Goal: Transaction & Acquisition: Purchase product/service

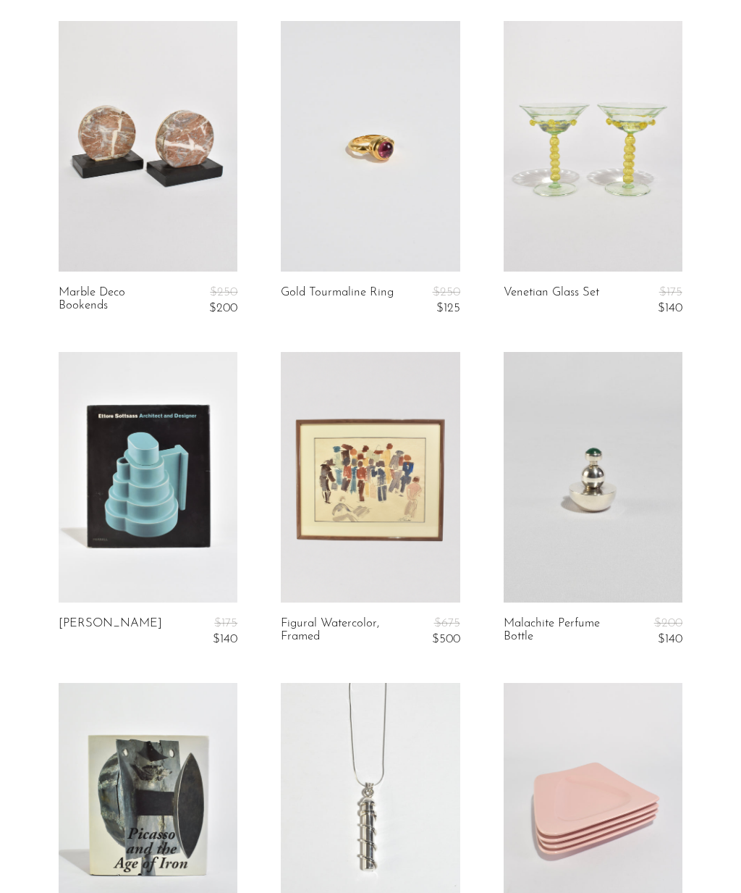
scroll to position [31, 0]
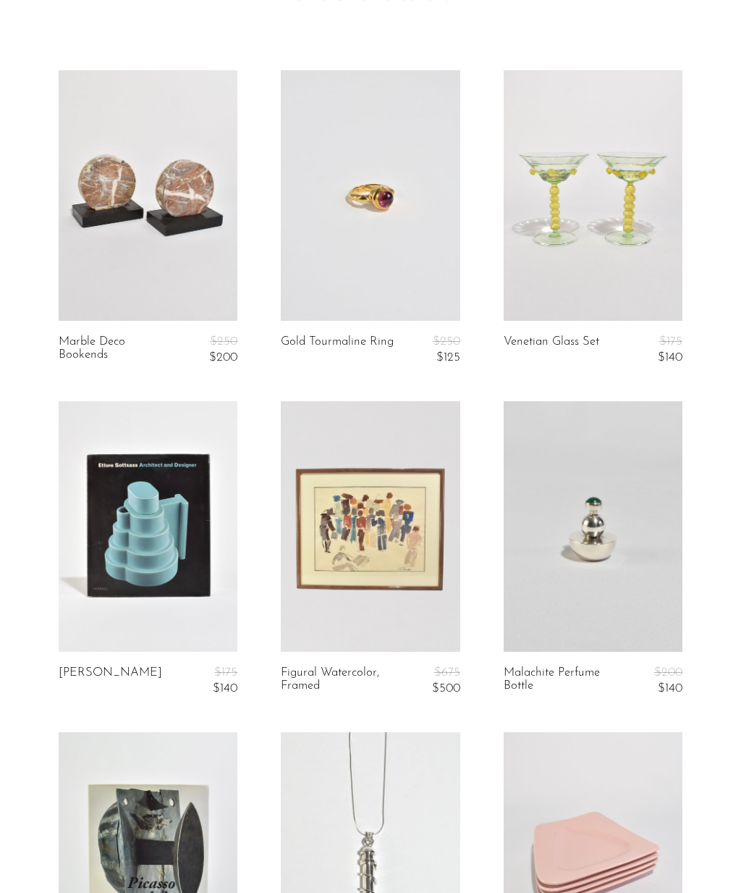
click at [368, 332] on article "Gold Tourmaline Ring $250 $125" at bounding box center [370, 235] width 222 height 331
click at [407, 251] on link at bounding box center [370, 195] width 179 height 250
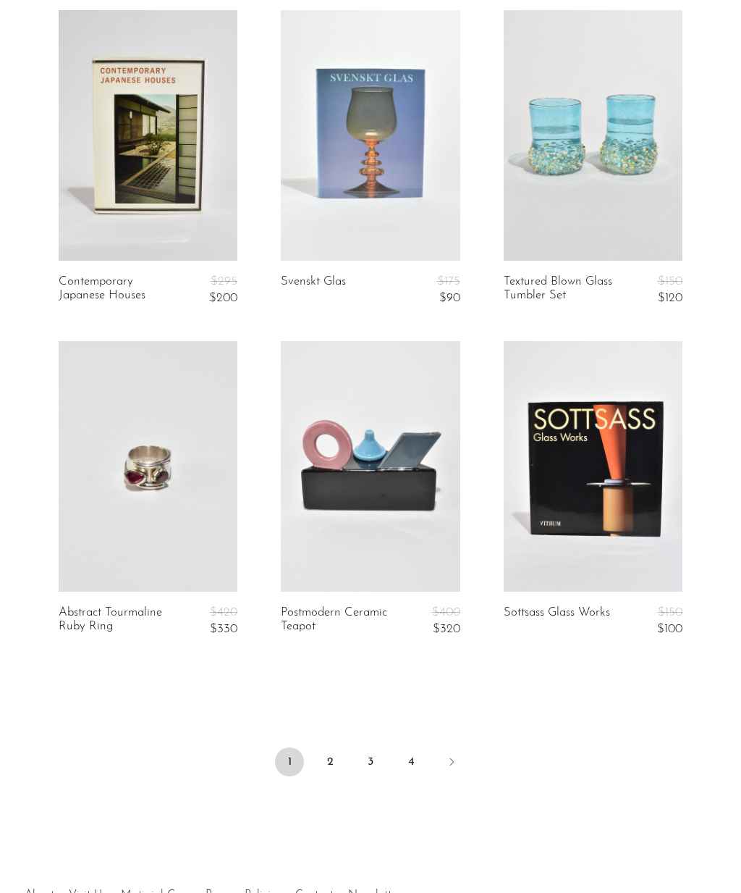
scroll to position [3416, 0]
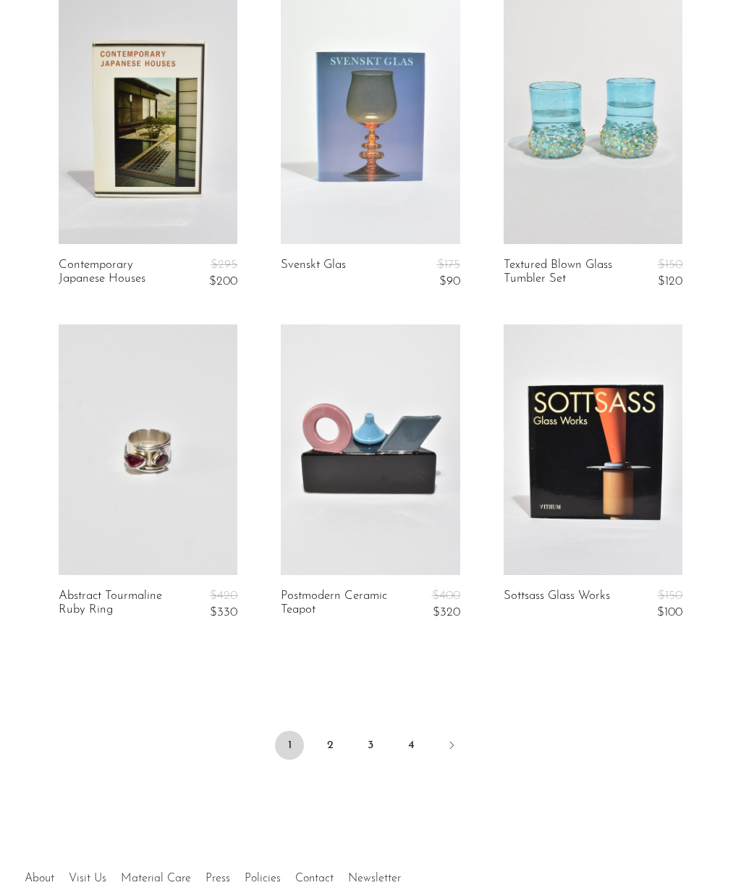
click at [338, 738] on link "2" at bounding box center [330, 744] width 29 height 29
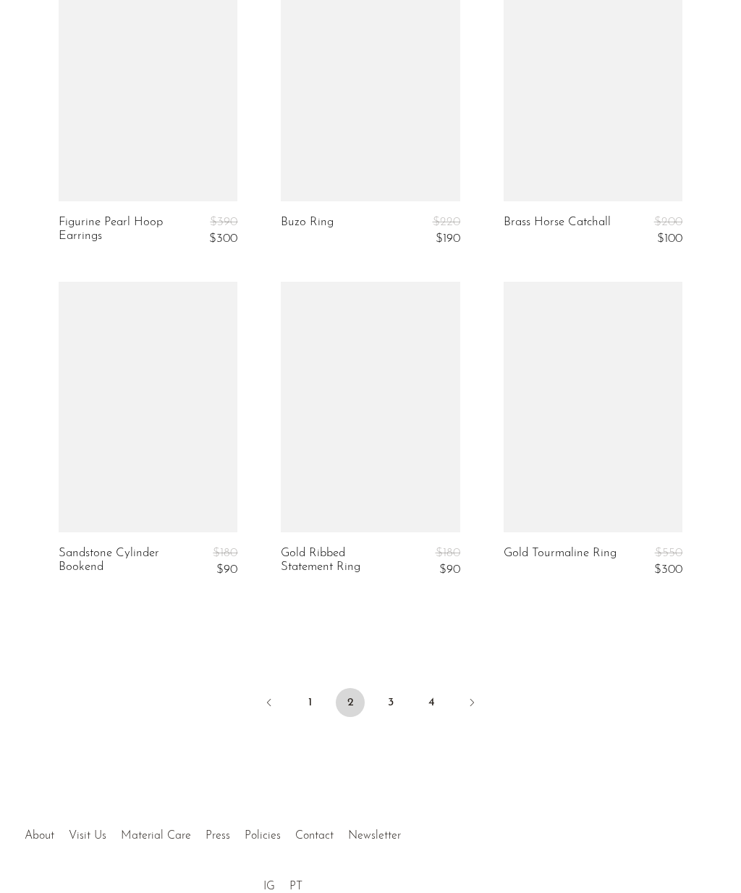
scroll to position [3458, 0]
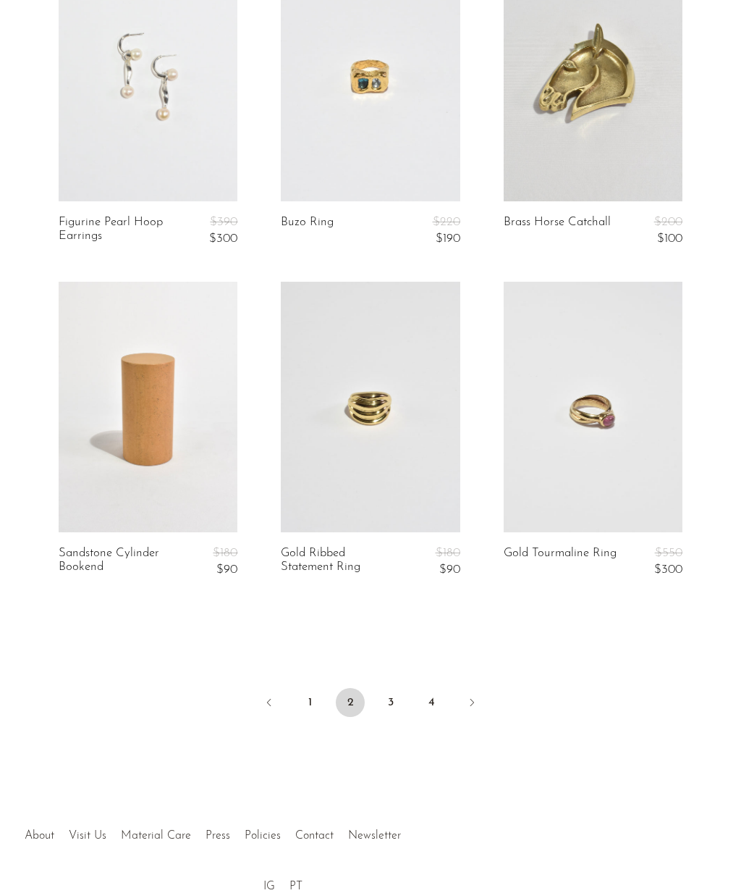
click at [397, 695] on link "3" at bounding box center [390, 702] width 29 height 29
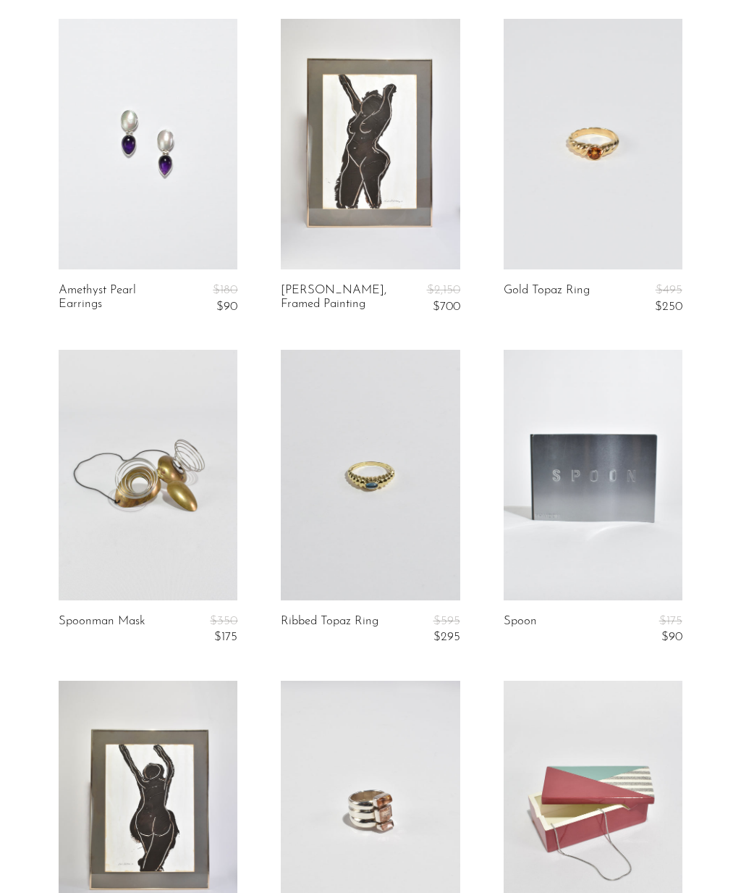
scroll to position [1418, 0]
